Goal: Task Accomplishment & Management: Manage account settings

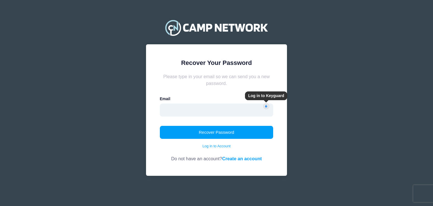
click at [199, 111] on input "email" at bounding box center [217, 109] width 114 height 13
type input "[EMAIL_ADDRESS][DOMAIN_NAME]"
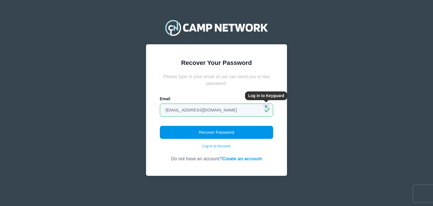
click at [213, 133] on button "Recover Password" at bounding box center [217, 132] width 114 height 13
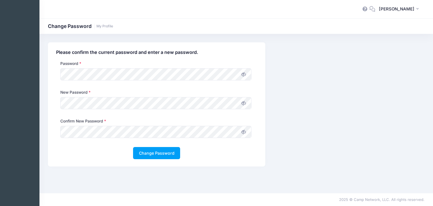
click at [245, 74] on icon at bounding box center [243, 74] width 5 height 5
click at [161, 153] on button "Change Password" at bounding box center [156, 153] width 47 height 12
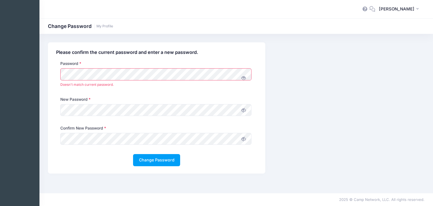
click at [242, 110] on icon at bounding box center [243, 110] width 5 height 5
click at [246, 139] on span at bounding box center [244, 139] width 10 height 10
click at [60, 73] on div "Password Doesn't match current password." at bounding box center [156, 75] width 196 height 29
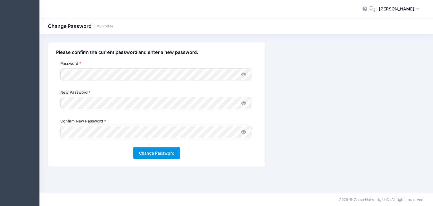
click at [154, 154] on button "Change Password" at bounding box center [156, 153] width 47 height 12
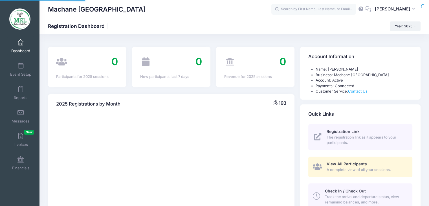
select select
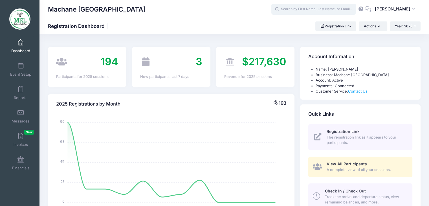
click at [334, 8] on input "text" at bounding box center [313, 9] width 85 height 11
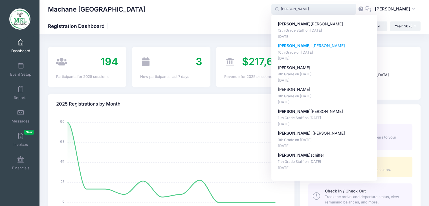
click at [301, 47] on p "Rachel i Brecher" at bounding box center [324, 46] width 93 height 6
type input "Racheli Brecher (10th Grade, Aug-14, 2025)"
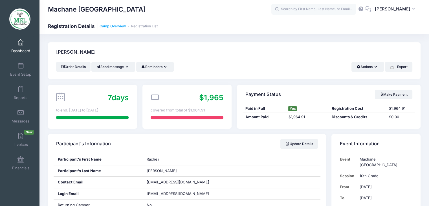
click at [113, 25] on link "Camp Overview" at bounding box center [112, 26] width 26 height 4
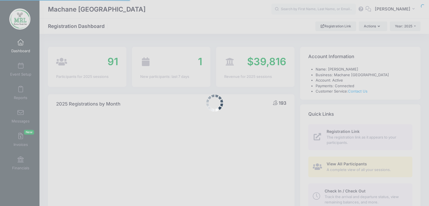
select select
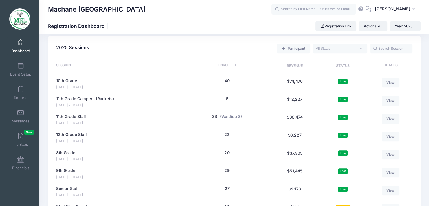
scroll to position [249, 0]
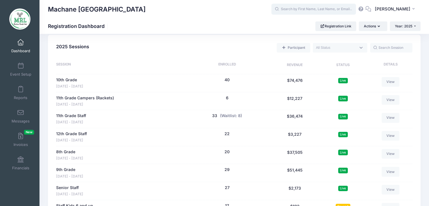
click at [303, 9] on input "text" at bounding box center [313, 9] width 85 height 11
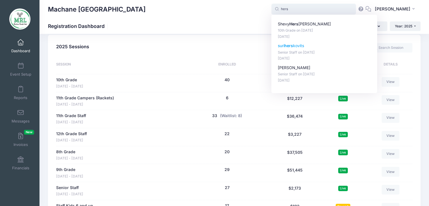
click at [291, 47] on strong "hers" at bounding box center [288, 45] width 9 height 5
type input "suri herskovits (Senior Staff, Aug-14, 2025)"
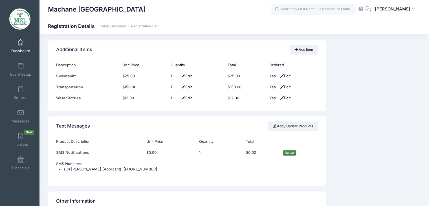
scroll to position [729, 0]
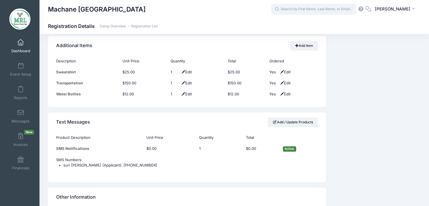
click at [327, 10] on input "text" at bounding box center [313, 9] width 85 height 11
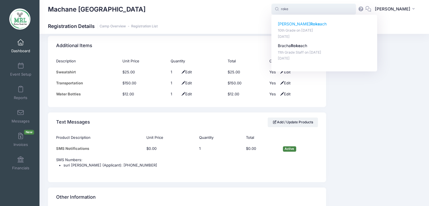
click at [310, 22] on strong "Roke" at bounding box center [315, 23] width 10 height 5
type input "[PERSON_NAME] (10th Grade, [DATE])"
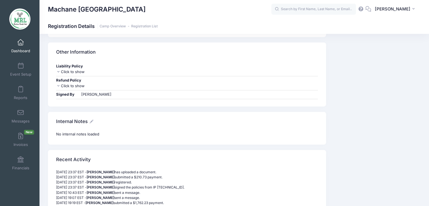
scroll to position [884, 0]
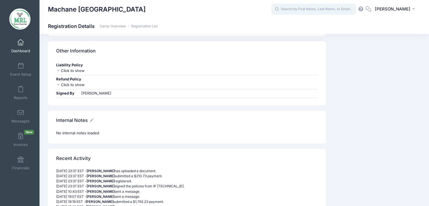
click at [312, 6] on input "text" at bounding box center [313, 9] width 85 height 11
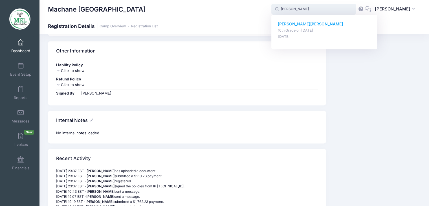
click at [292, 28] on p "10th Grade on [DATE]" at bounding box center [324, 30] width 93 height 5
type input "rochel berger (10th Grade, Aug-14, 2025)"
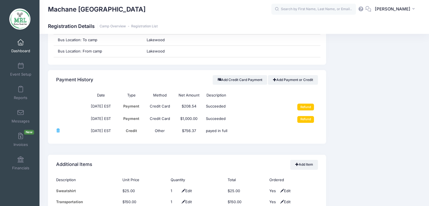
scroll to position [655, 0]
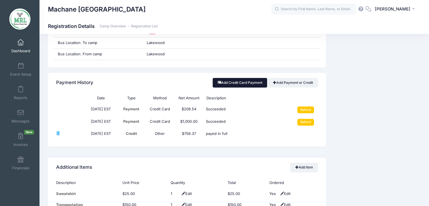
click at [250, 79] on button "Add Credit Card Payment" at bounding box center [239, 83] width 54 height 10
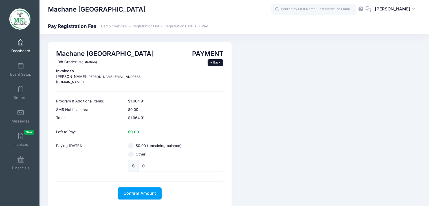
click at [217, 61] on link "« Back" at bounding box center [215, 62] width 16 height 7
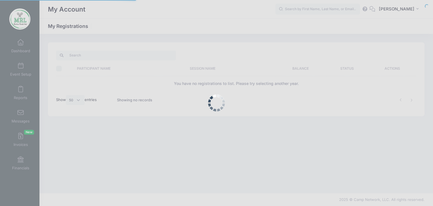
select select "50"
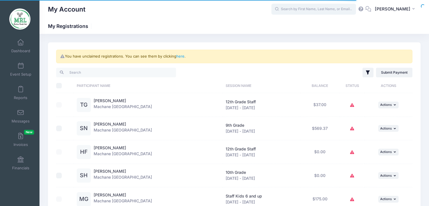
click at [336, 8] on input "text" at bounding box center [313, 9] width 85 height 11
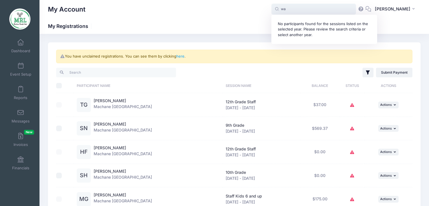
type input "w"
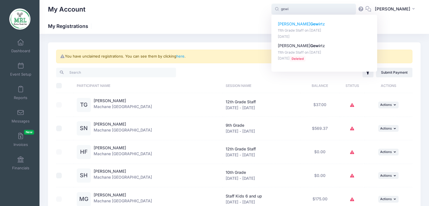
click at [303, 30] on p "11th Grade Staff on Aug-14, 2025" at bounding box center [324, 30] width 93 height 5
type input "Matti Gewirtz (11th Grade Staff, Aug-14, 2025)"
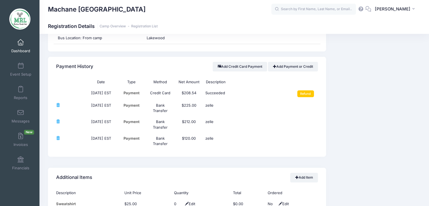
scroll to position [653, 0]
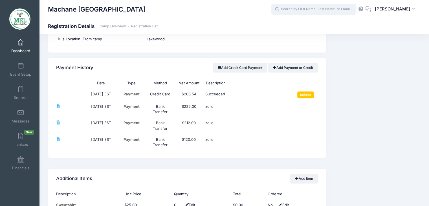
click at [289, 12] on input "text" at bounding box center [313, 9] width 85 height 11
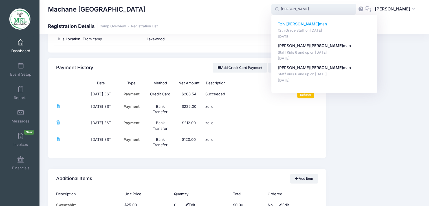
click at [294, 27] on div "Tzivi Kesser man 12th Grade Staff on Aug-14, 2025 May-04, 2025" at bounding box center [324, 30] width 93 height 18
type input "Tzivi Kesserman (12th Grade Staff, Aug-14, 2025)"
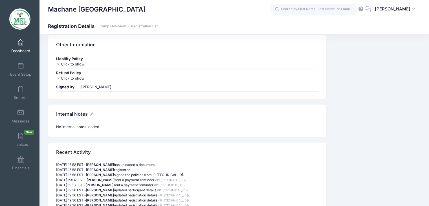
scroll to position [848, 0]
click at [307, 12] on input "text" at bounding box center [313, 9] width 85 height 11
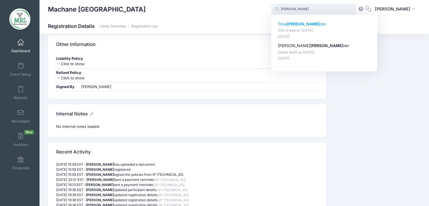
click at [296, 22] on strong "Zeff" at bounding box center [303, 23] width 33 height 5
type input "Tova Zeffren (10th Grade, Aug-14, 2025)"
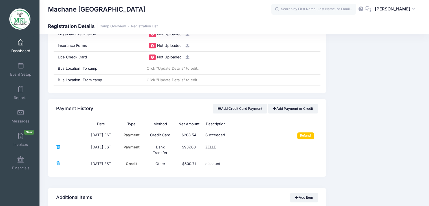
scroll to position [601, 0]
click at [311, 11] on input "text" at bounding box center [313, 9] width 85 height 11
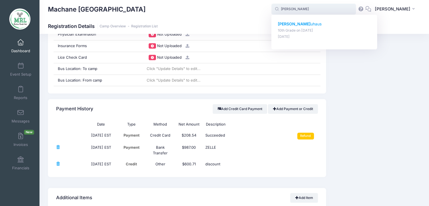
click at [301, 23] on p "adina ne uhaus" at bounding box center [324, 24] width 93 height 6
type input "adina neuhaus (10th Grade, Aug-14, 2025)"
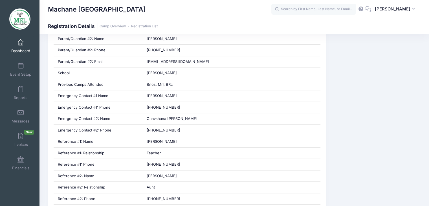
scroll to position [321, 0]
